Goal: Task Accomplishment & Management: Use online tool/utility

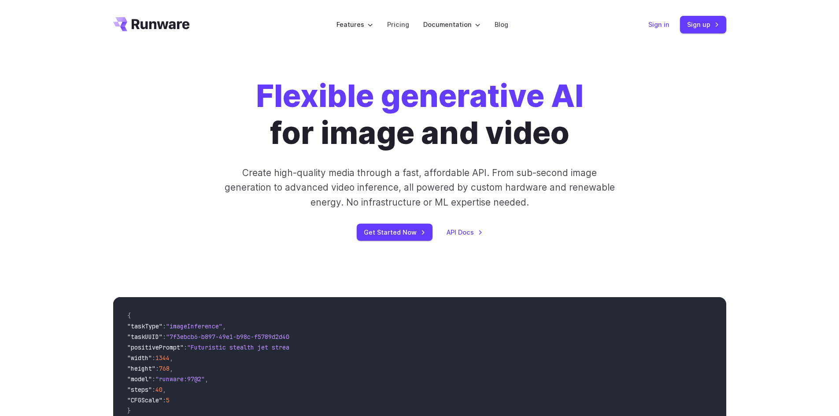
click at [656, 27] on link "Sign in" at bounding box center [658, 24] width 21 height 10
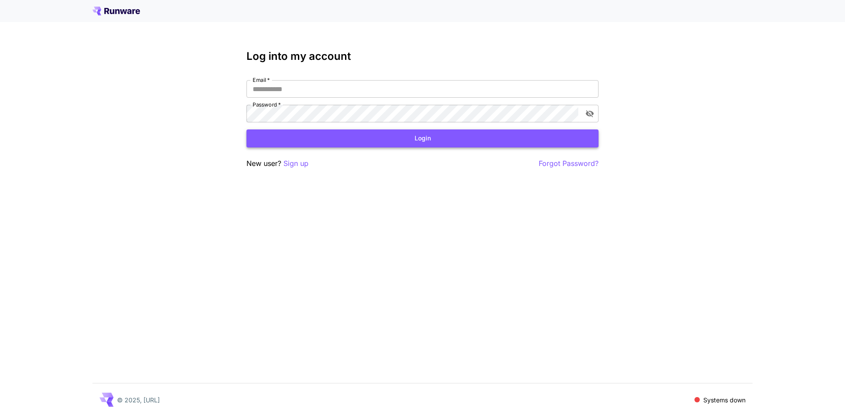
type input "**********"
click at [374, 144] on button "Login" at bounding box center [423, 138] width 352 height 18
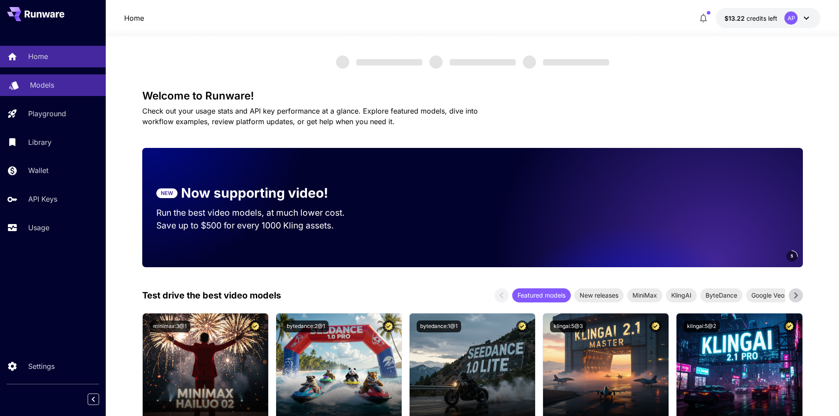
click at [30, 85] on p "Models" at bounding box center [42, 85] width 24 height 11
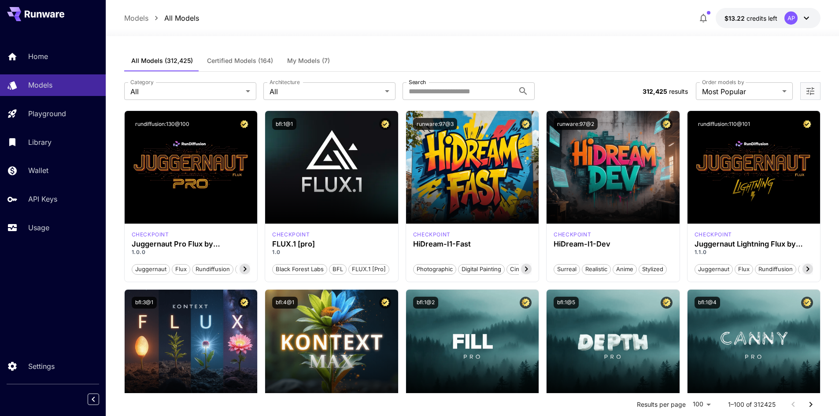
click at [236, 63] on span "Certified Models (164)" at bounding box center [240, 61] width 66 height 8
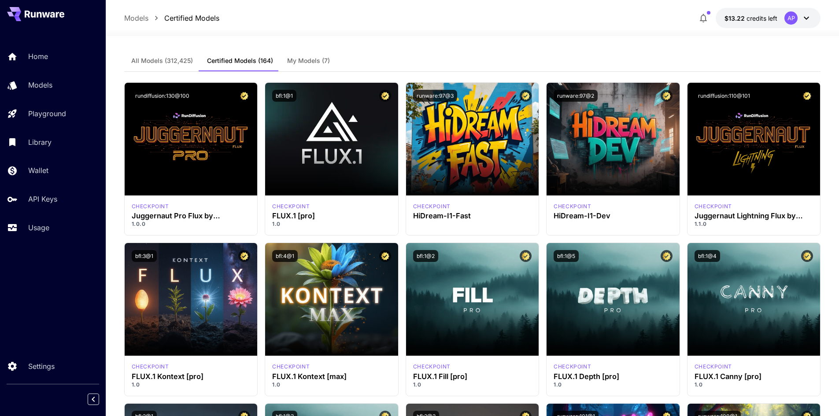
click at [804, 24] on div "AP" at bounding box center [797, 17] width 27 height 13
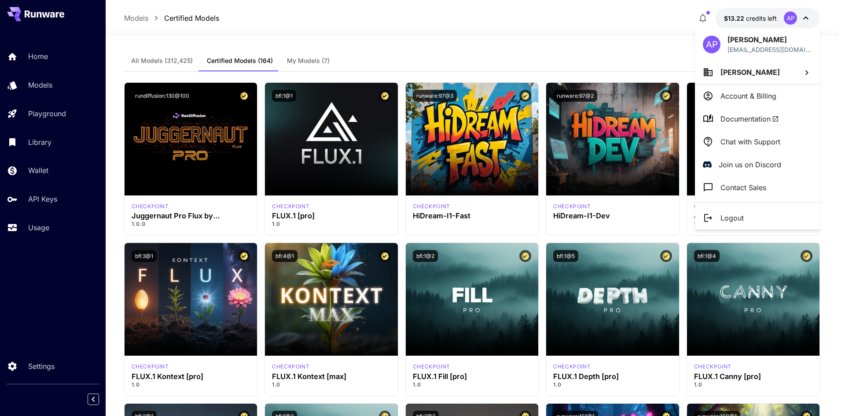
click at [755, 124] on li "Documentation" at bounding box center [757, 118] width 125 height 23
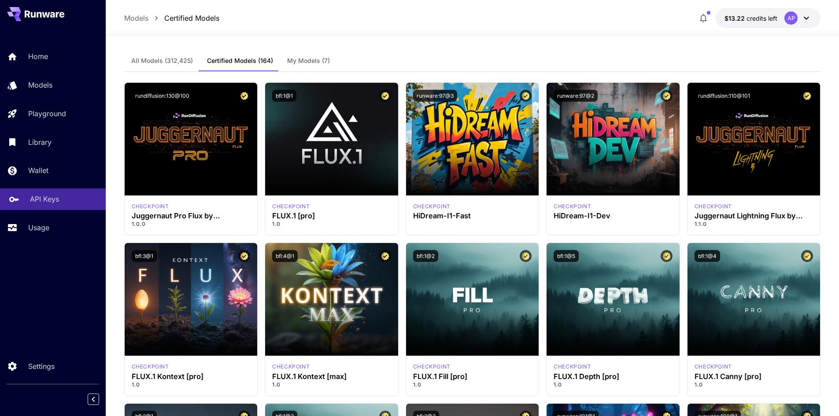
click at [43, 194] on p "API Keys" at bounding box center [44, 199] width 29 height 11
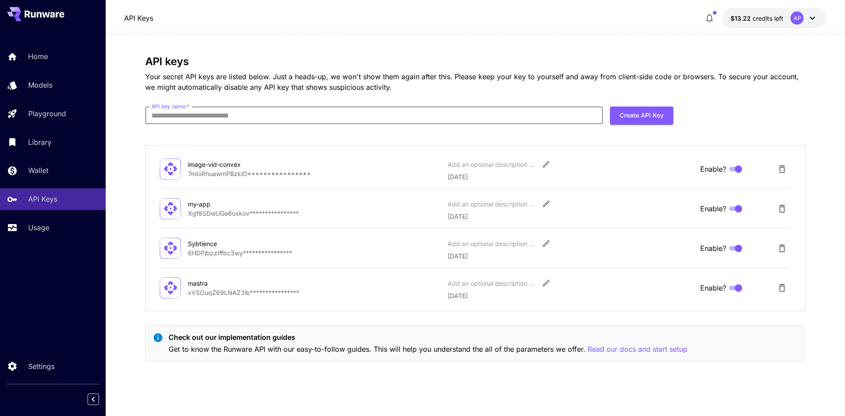
click at [468, 122] on input "API key name   *" at bounding box center [374, 116] width 458 height 18
type input "****"
drag, startPoint x: 649, startPoint y: 116, endPoint x: 627, endPoint y: 125, distance: 23.1
click at [649, 116] on button "Create API Key" at bounding box center [641, 116] width 63 height 18
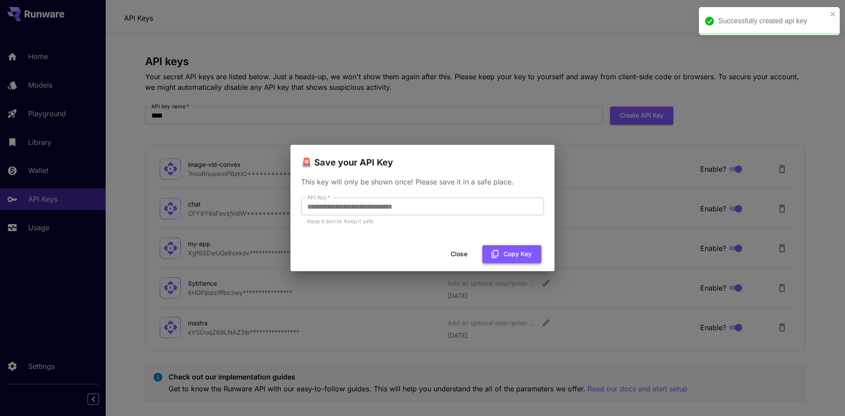
click at [509, 258] on button "Copy Key" at bounding box center [511, 254] width 59 height 18
click at [467, 255] on button "Close" at bounding box center [459, 254] width 40 height 18
